Goal: Browse casually: Explore the website without a specific task or goal

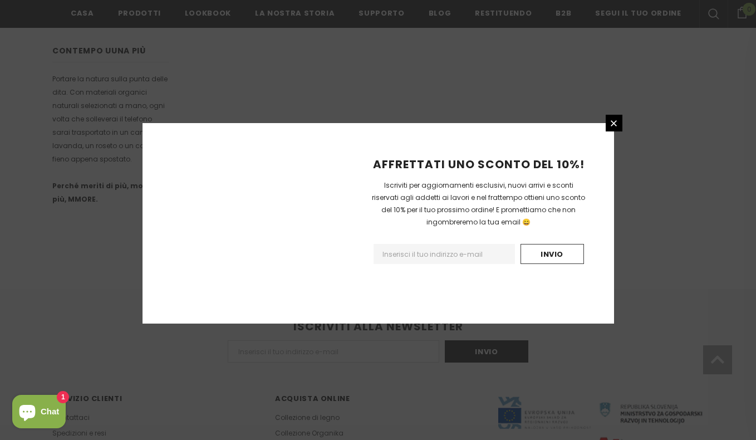
scroll to position [702, 0]
